Goal: Find specific fact

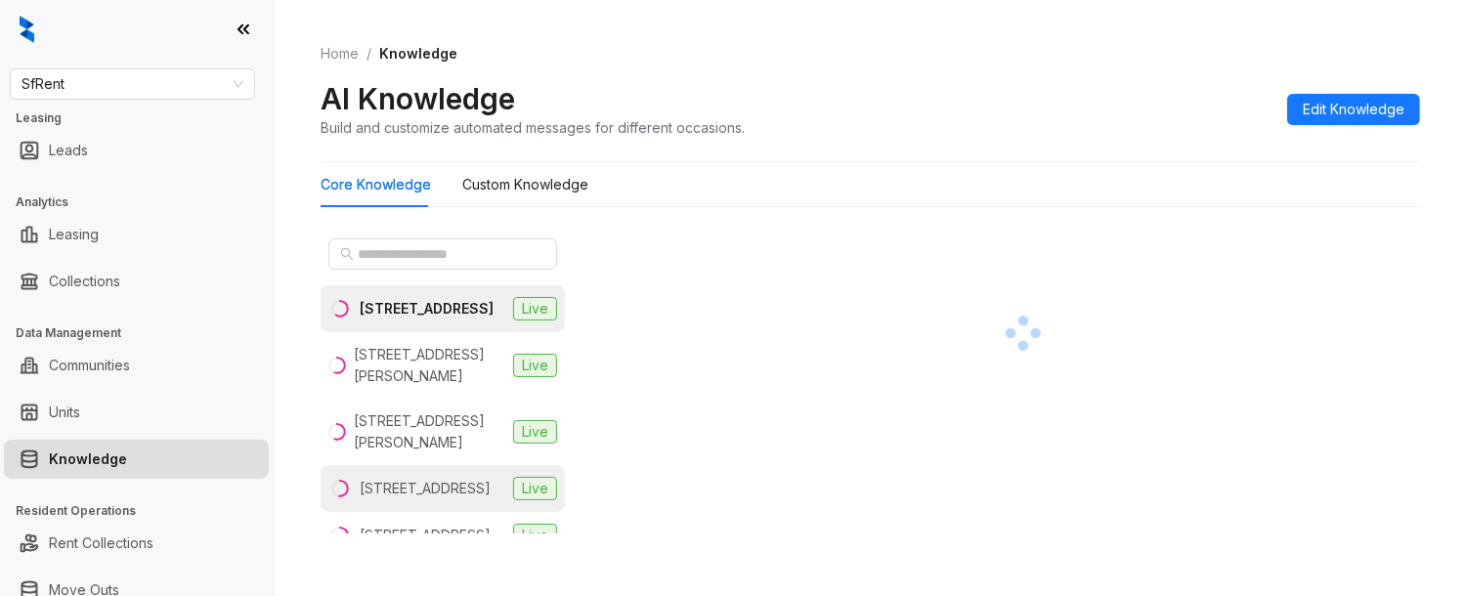
click at [431, 499] on div "[STREET_ADDRESS]" at bounding box center [425, 488] width 131 height 21
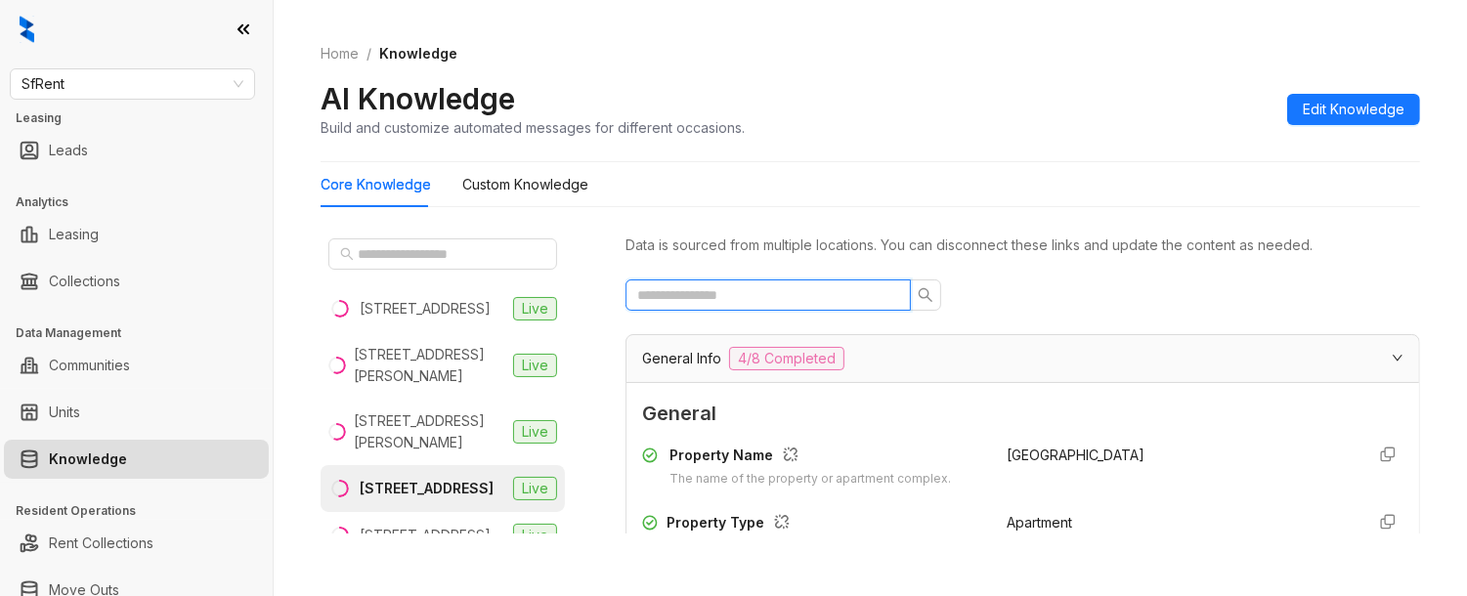
click at [790, 289] on input "text" at bounding box center [760, 294] width 246 height 21
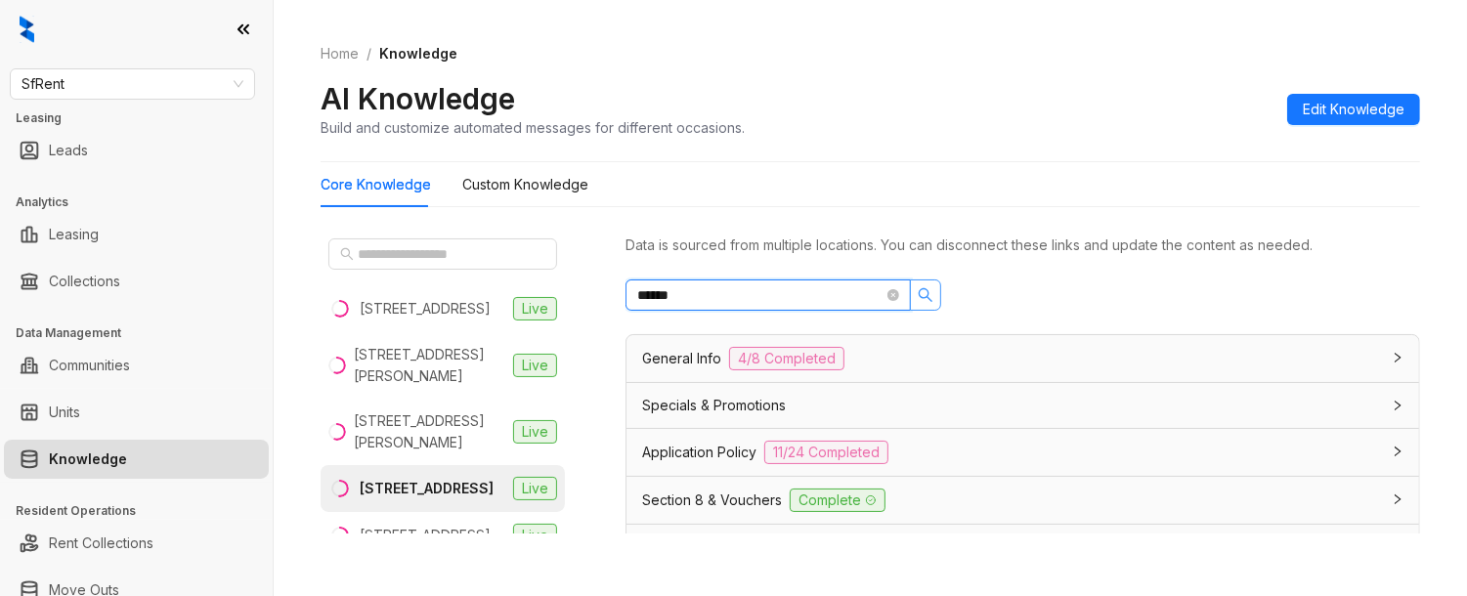
scroll to position [366, 0]
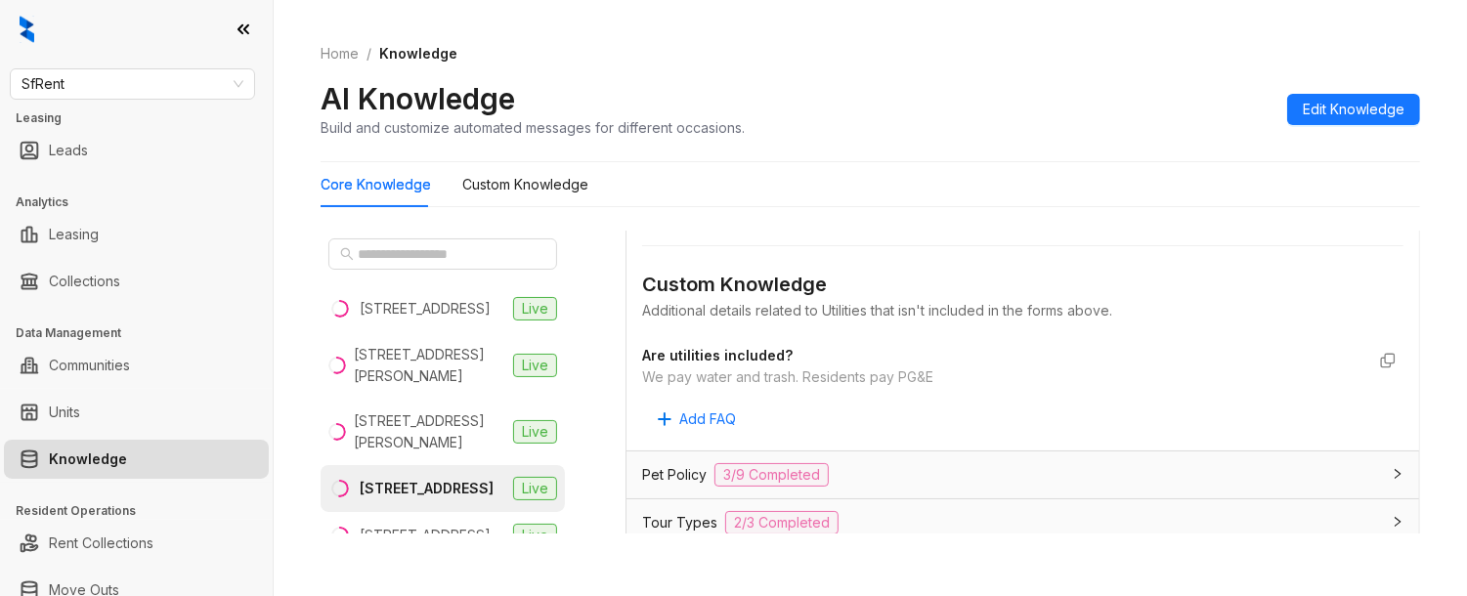
type input "******"
click at [896, 383] on div "We pay water and trash. Residents pay PG&E" at bounding box center [1003, 376] width 722 height 21
copy div "We pay water and trash. Residents pay PG&E Add FAQ"
